Goal: Use online tool/utility: Utilize a website feature to perform a specific function

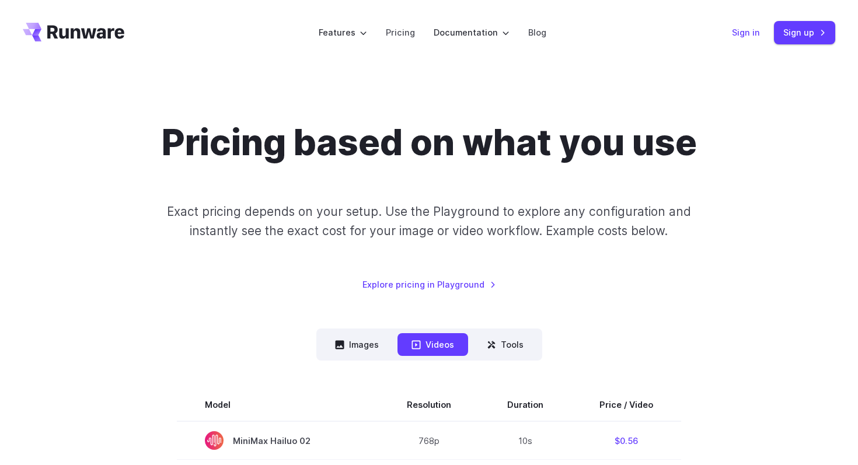
click at [745, 29] on link "Sign in" at bounding box center [746, 32] width 28 height 13
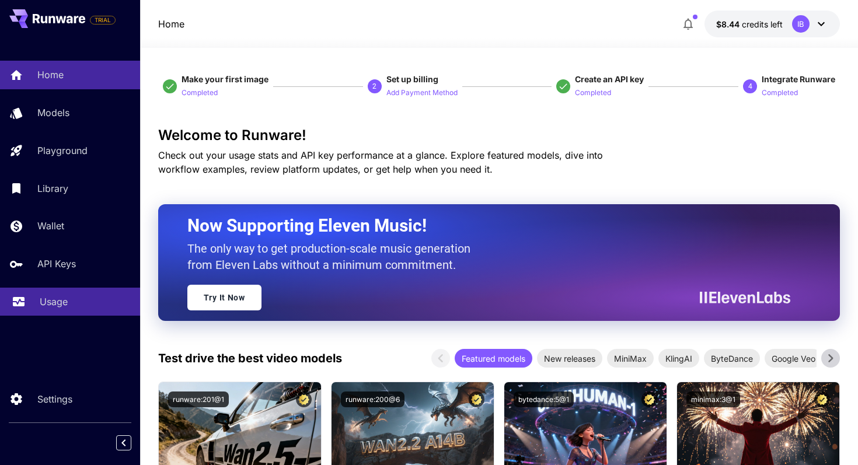
click at [62, 306] on p "Usage" at bounding box center [54, 302] width 28 height 14
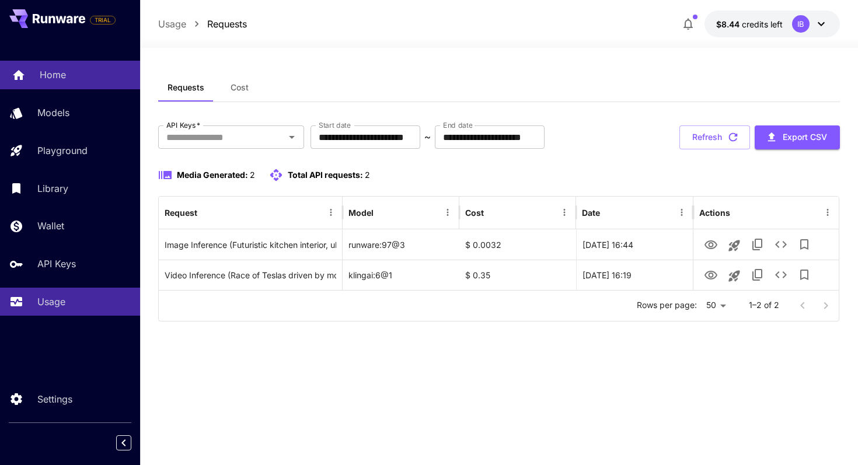
click at [74, 75] on div "Home" at bounding box center [85, 75] width 91 height 14
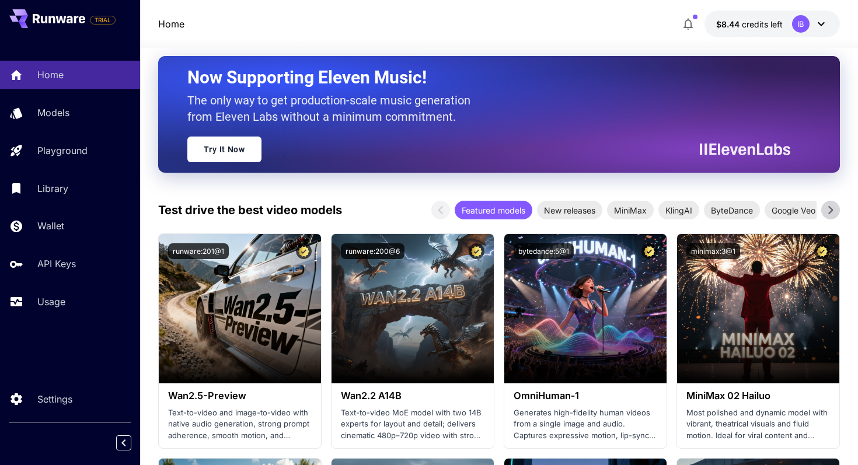
scroll to position [151, 0]
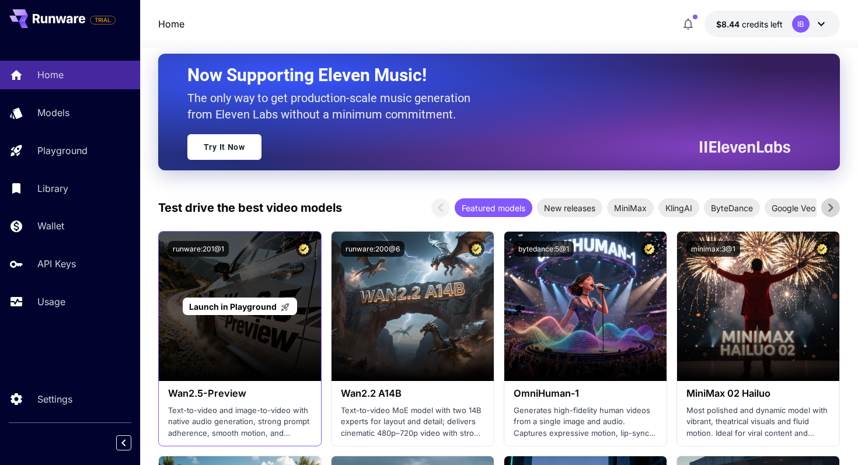
click at [236, 330] on div "Launch in Playground" at bounding box center [240, 306] width 162 height 149
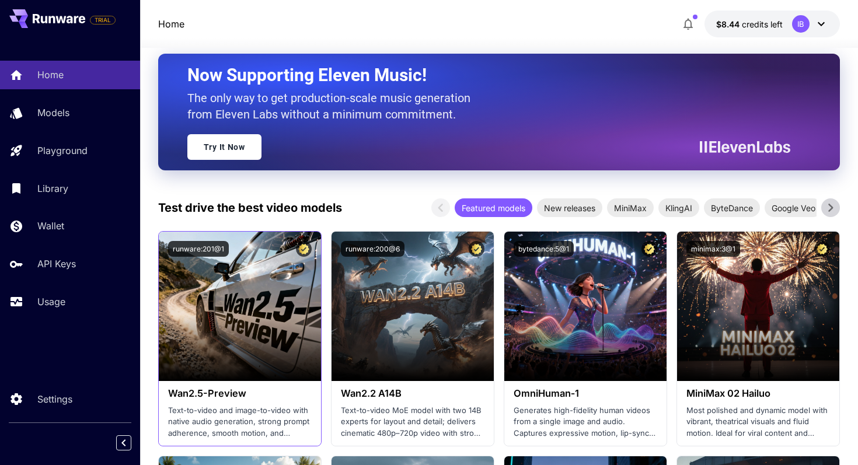
click at [214, 396] on h3 "Wan2.5-Preview" at bounding box center [240, 393] width 144 height 11
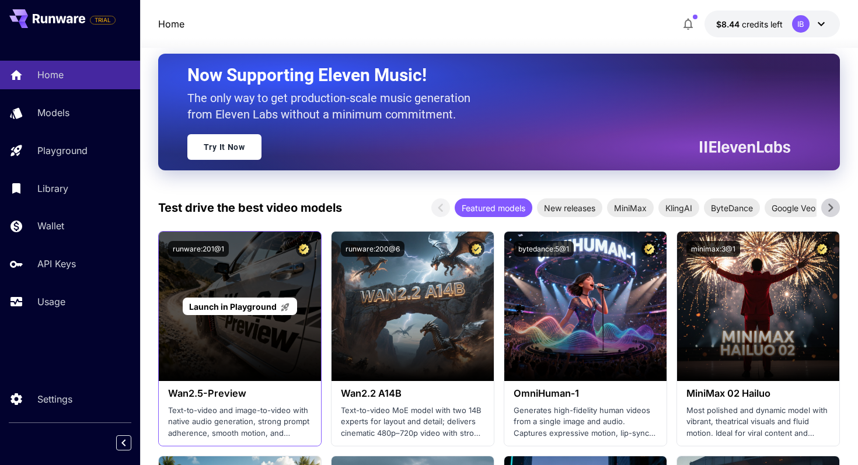
click at [254, 310] on span "Launch in Playground" at bounding box center [233, 307] width 88 height 10
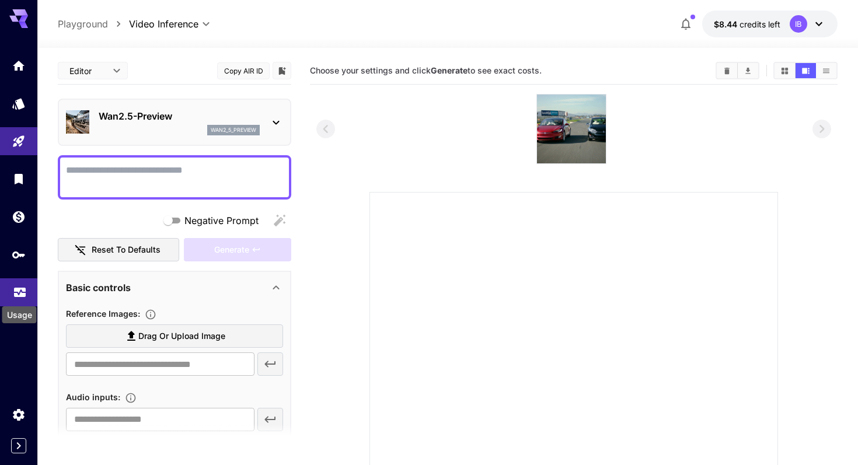
click at [13, 293] on icon "Usage" at bounding box center [20, 289] width 14 height 14
